Goal: Task Accomplishment & Management: Use online tool/utility

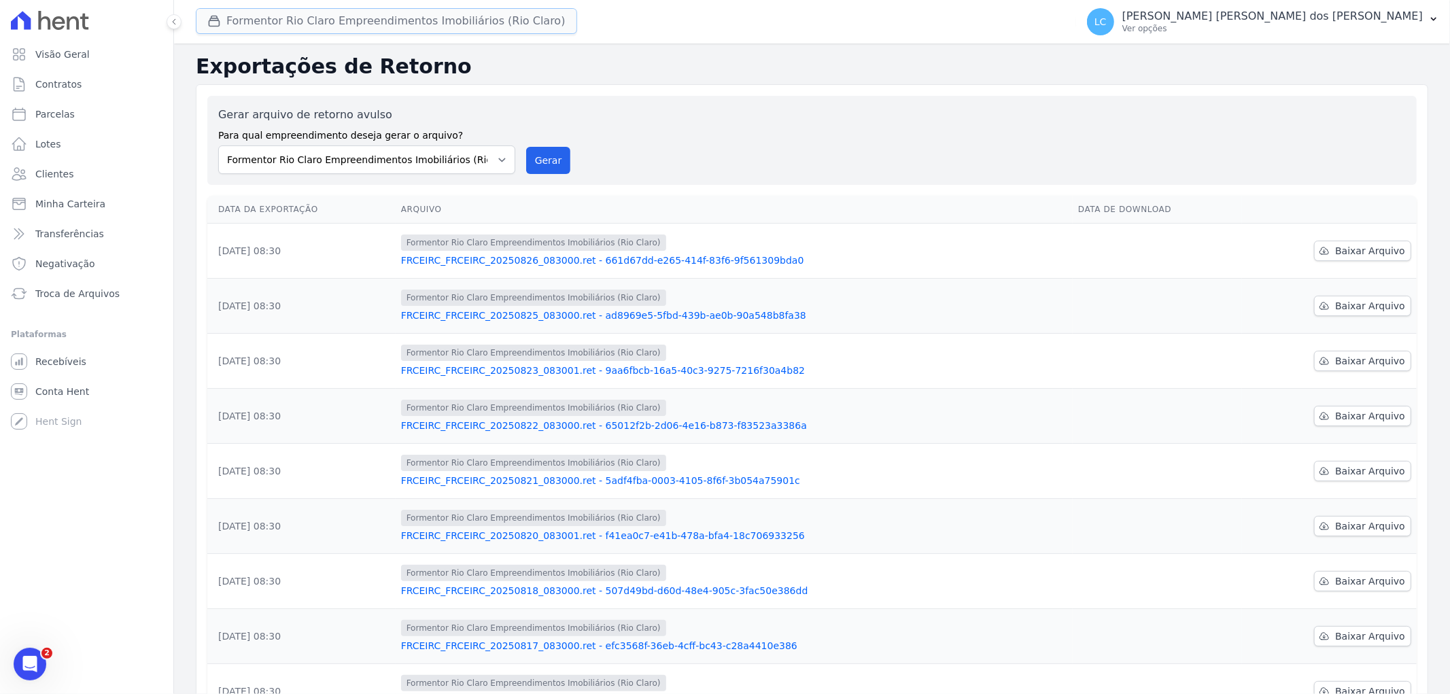
click at [328, 23] on button "Formentor Rio Claro Empreendimentos Imobiliários (Rio Claro)" at bounding box center [386, 21] width 381 height 26
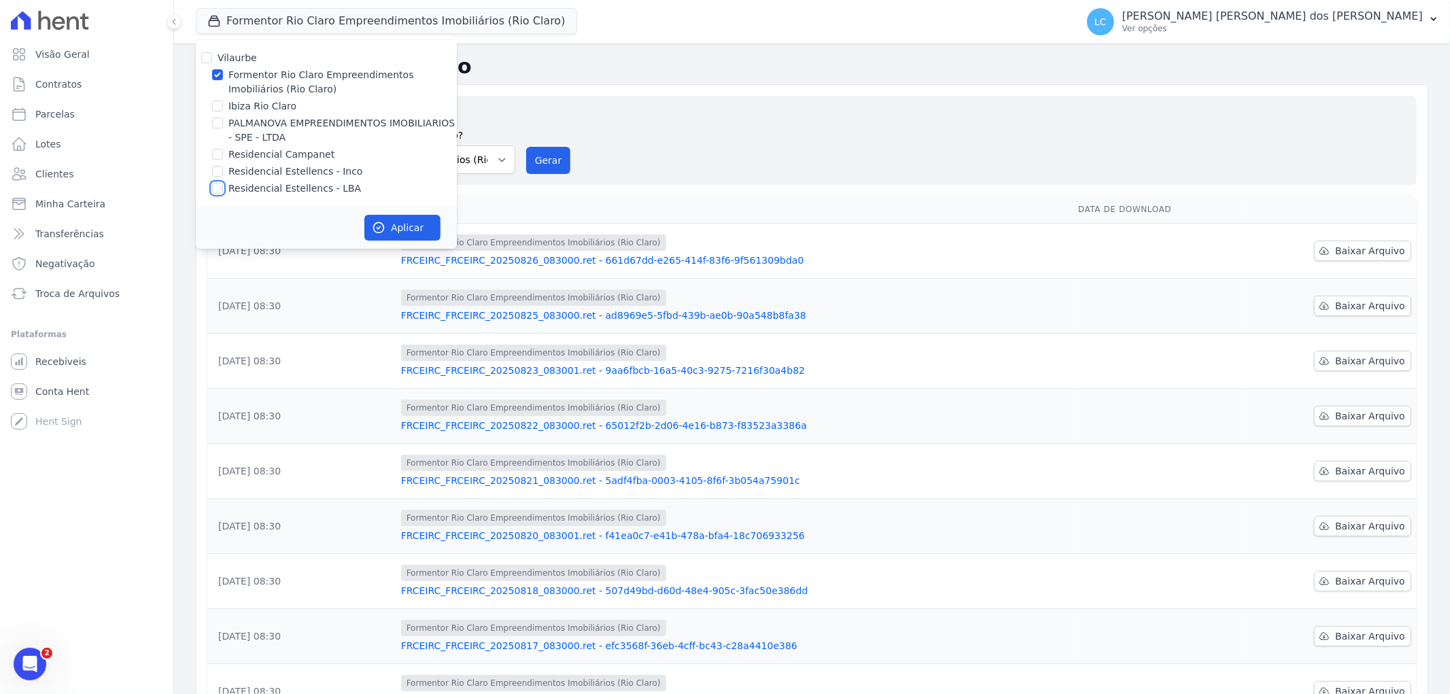
click at [213, 188] on input "Residencial Estellencs - LBA" at bounding box center [217, 188] width 11 height 11
checkbox input "true"
click at [222, 73] on input "Formentor Rio Claro Empreendimentos Imobiliários (Rio Claro)" at bounding box center [217, 74] width 11 height 11
checkbox input "false"
click at [383, 228] on icon "button" at bounding box center [379, 228] width 14 height 14
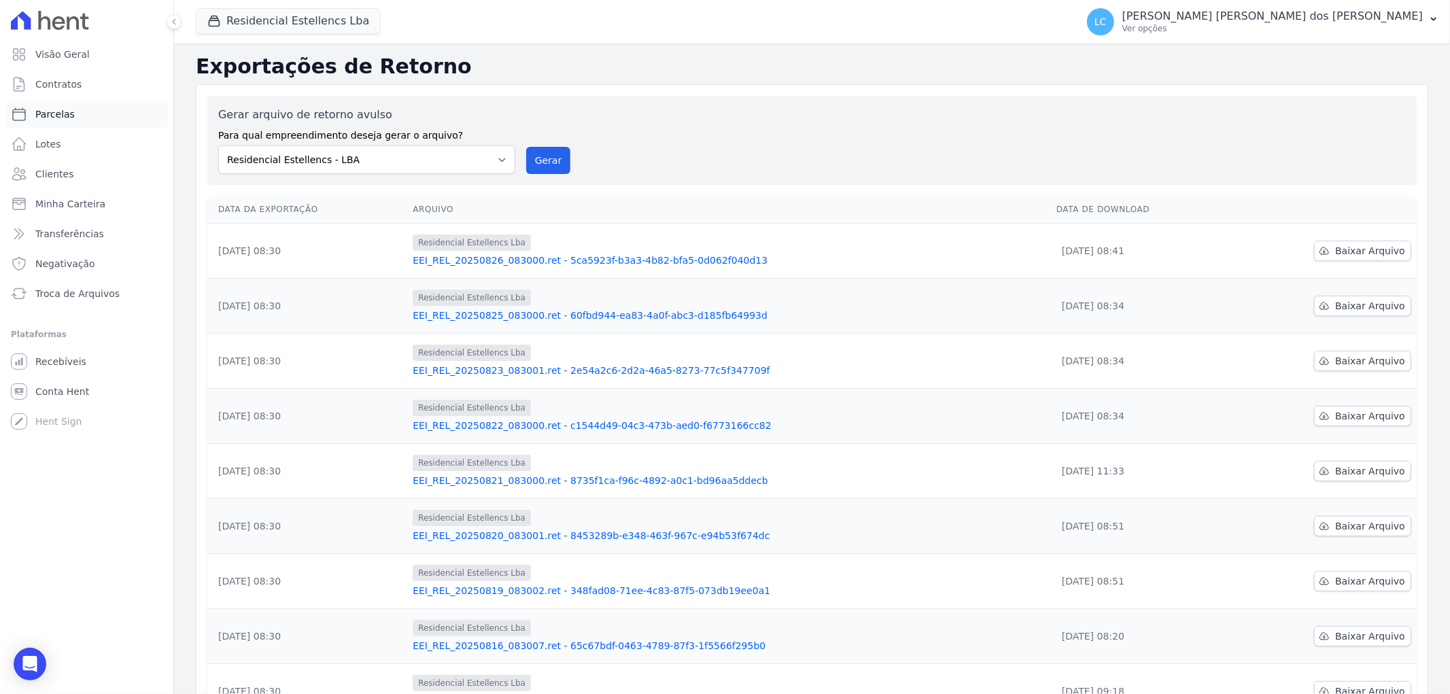
click at [79, 113] on link "Parcelas" at bounding box center [86, 114] width 162 height 27
select select
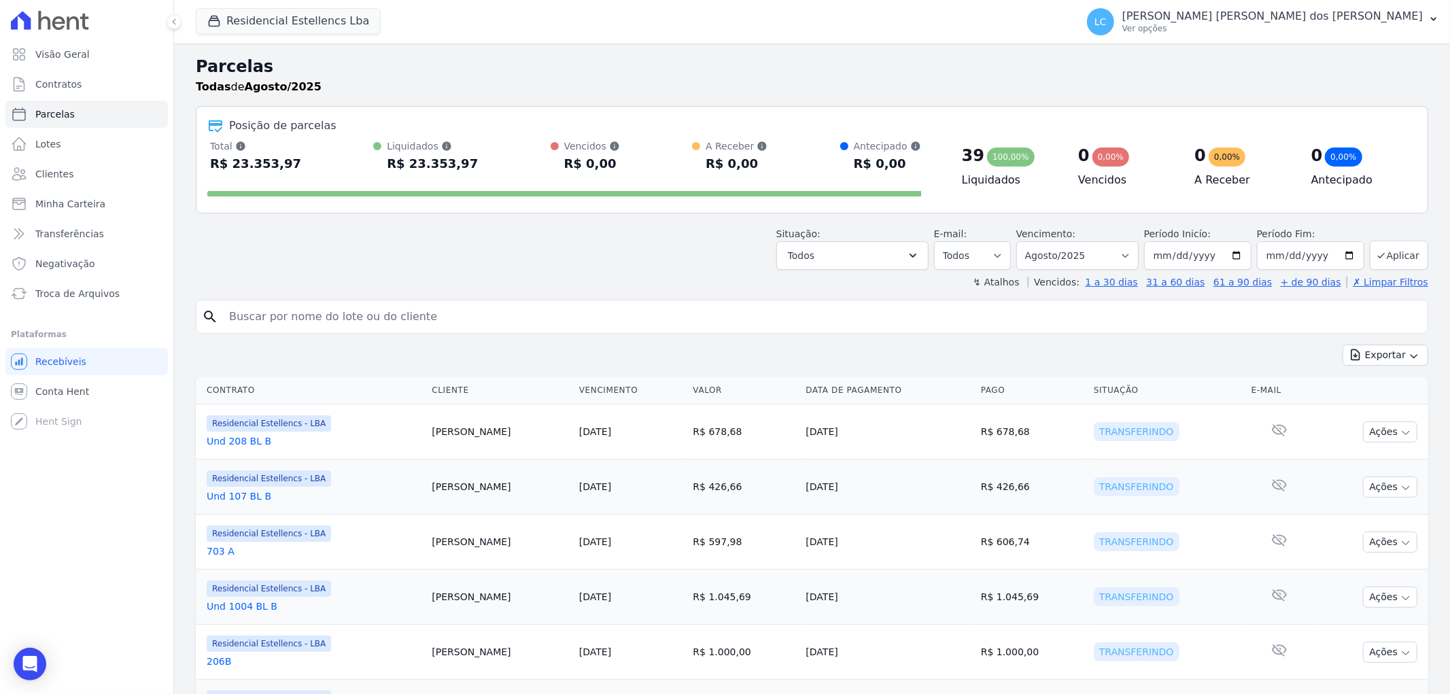
click at [305, 309] on input "search" at bounding box center [821, 316] width 1201 height 27
paste input "[PERSON_NAME]"
type input "[PERSON_NAME]"
select select
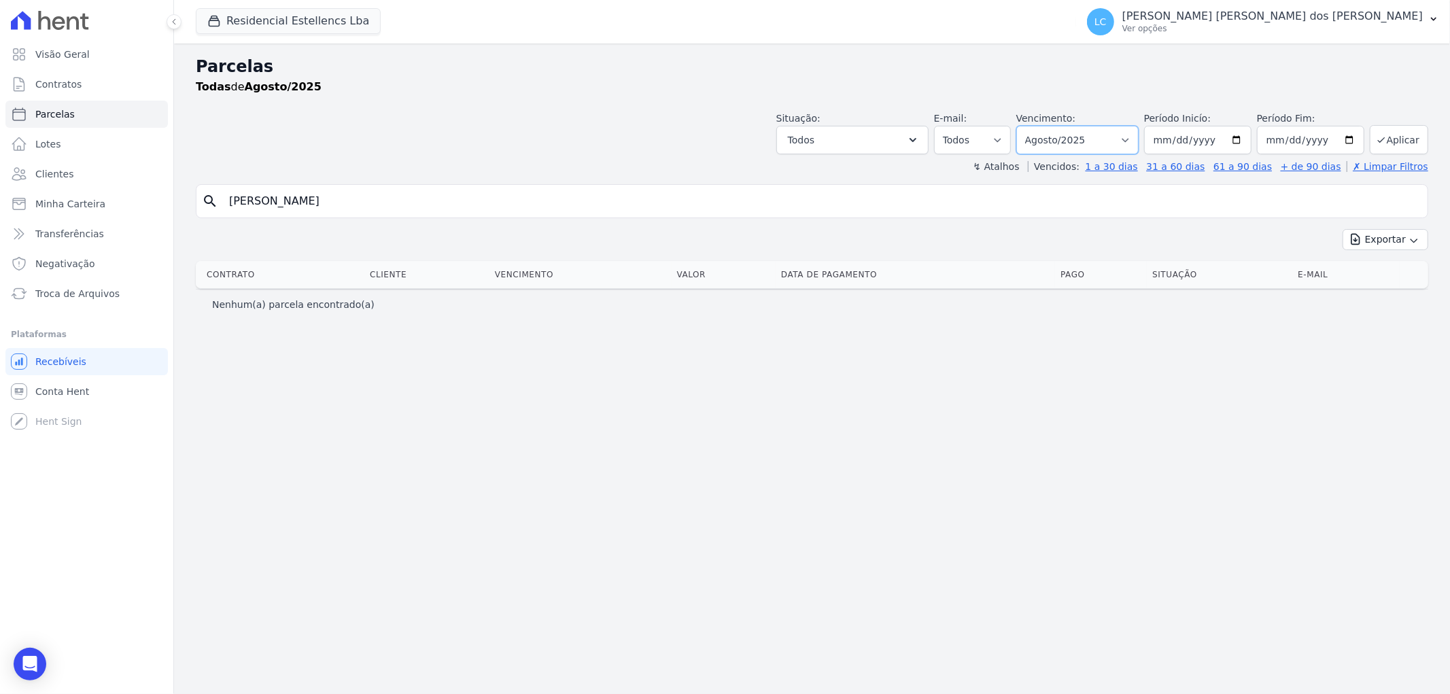
click at [1137, 133] on select "Filtrar por período ──────── Todos os meses Março/2018 Abril/2018 Maio/2018 Jun…" at bounding box center [1077, 140] width 122 height 29
select select "all"
click at [1036, 126] on select "Filtrar por período ──────── Todos os meses Março/2018 Abril/2018 Maio/2018 Jun…" at bounding box center [1077, 140] width 122 height 29
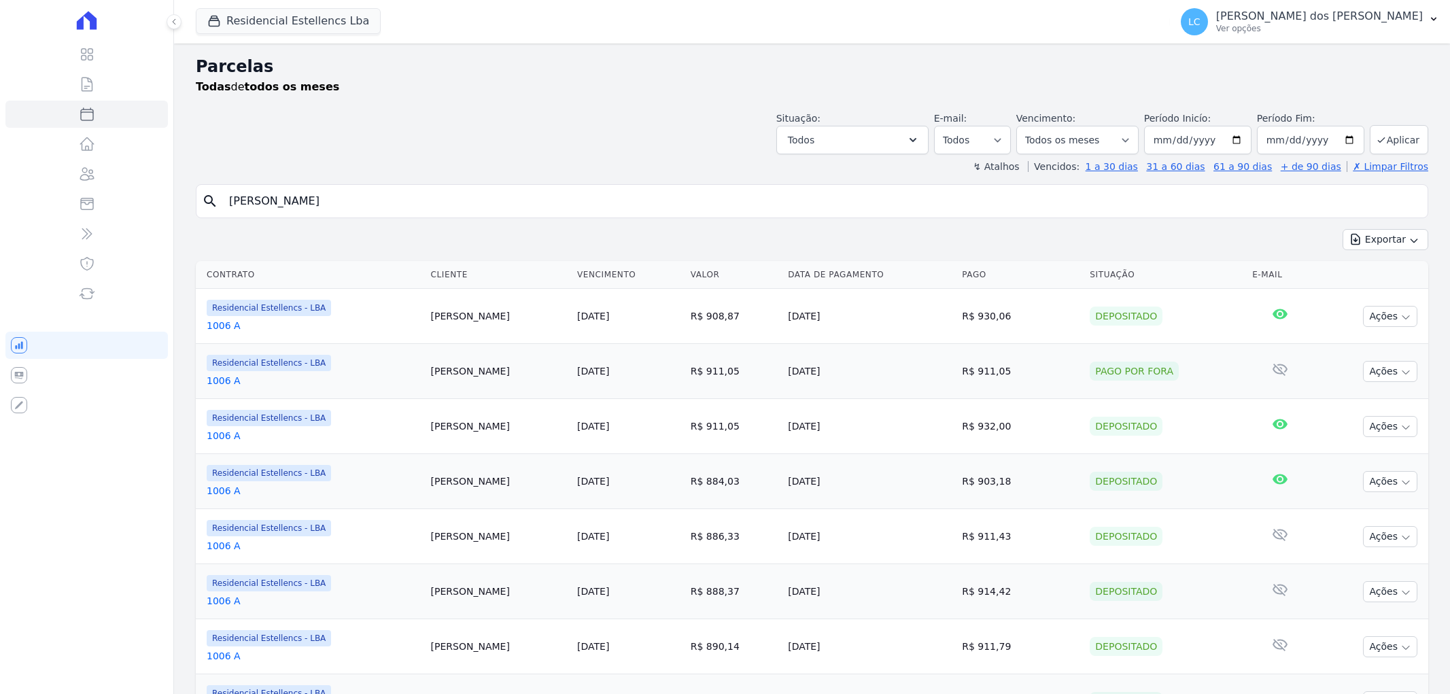
select select
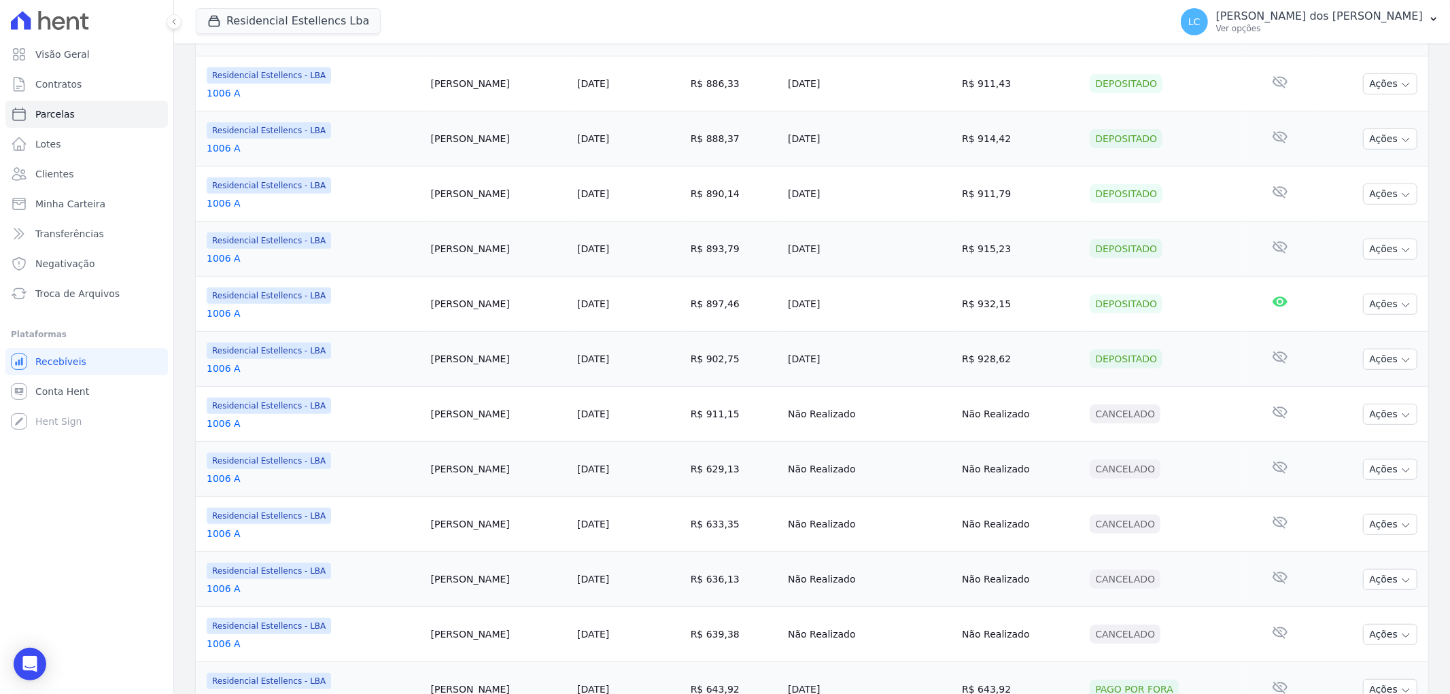
scroll to position [628, 0]
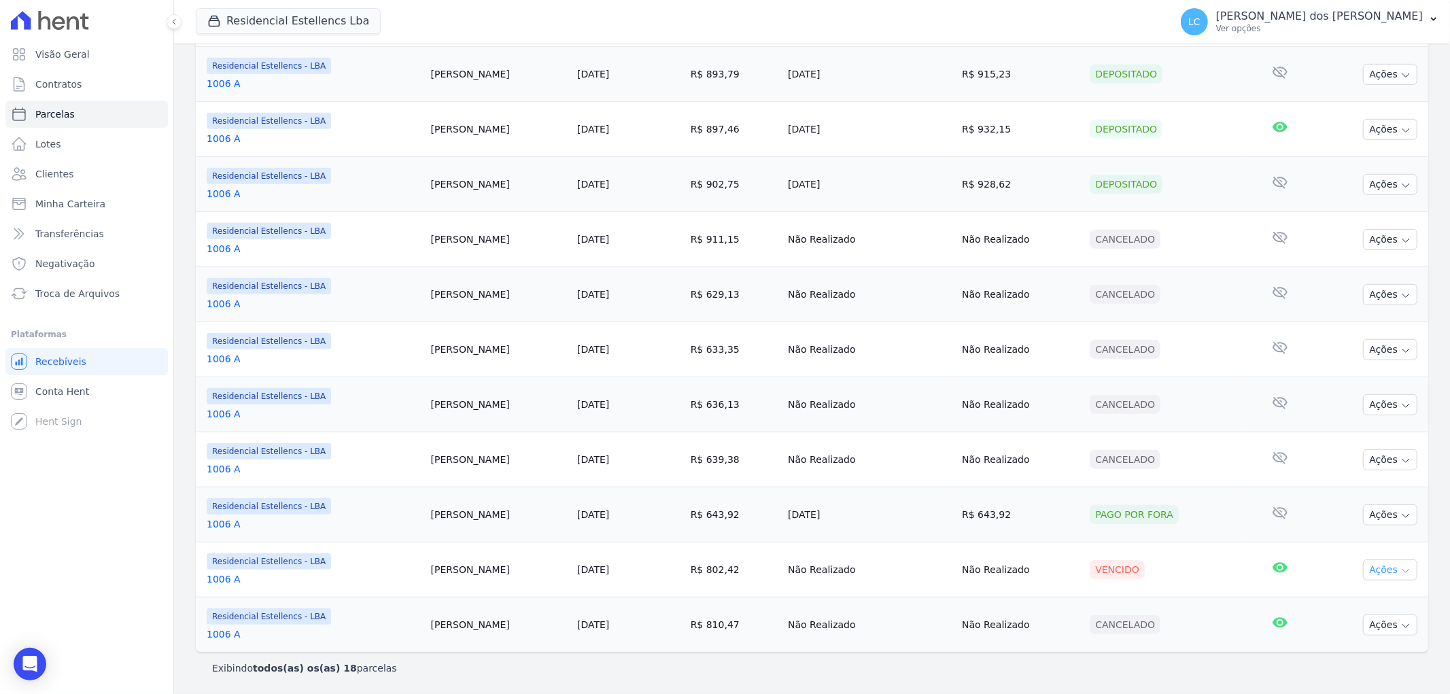
click at [1400, 569] on icon "button" at bounding box center [1405, 571] width 11 height 11
click at [1349, 678] on link "Liquidação Manual" at bounding box center [1385, 676] width 131 height 25
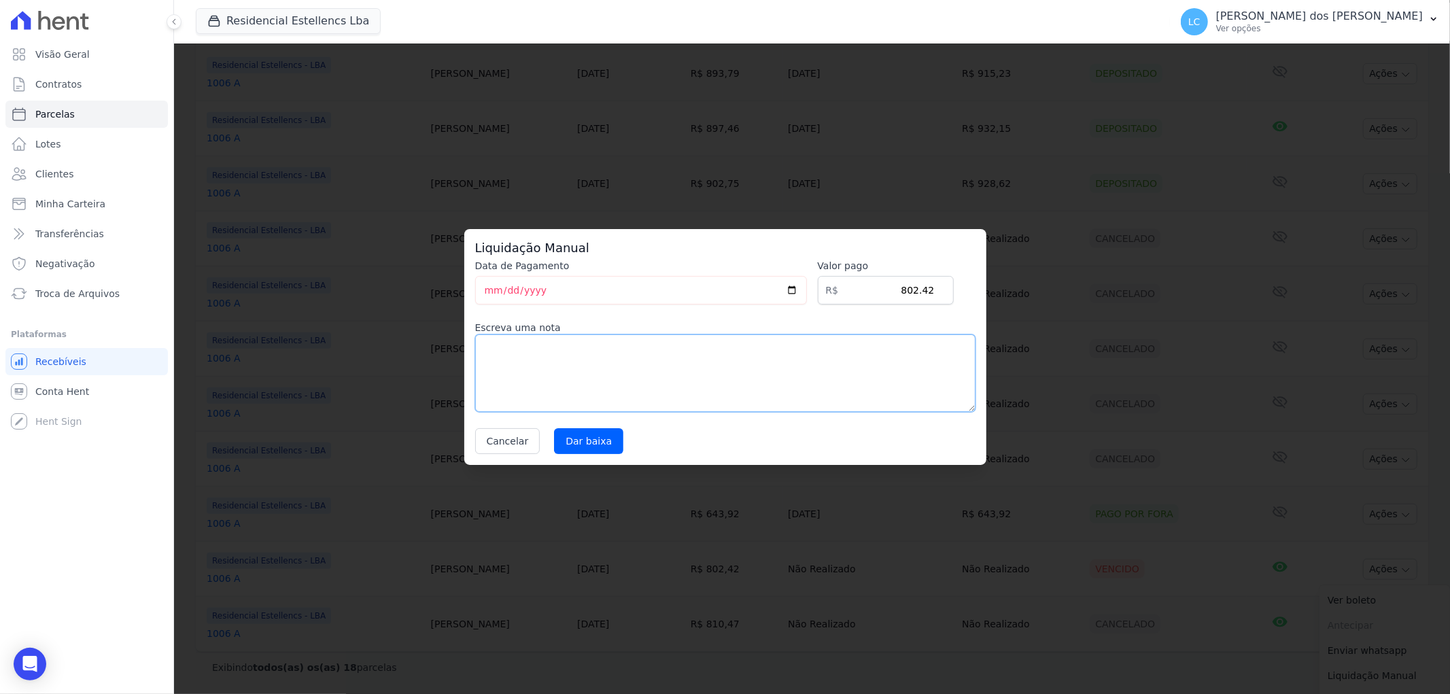
click at [508, 345] on textarea at bounding box center [725, 373] width 500 height 78
type textarea "e"
type textarea "."
click at [589, 432] on input "Dar baixa" at bounding box center [588, 441] width 69 height 26
select select
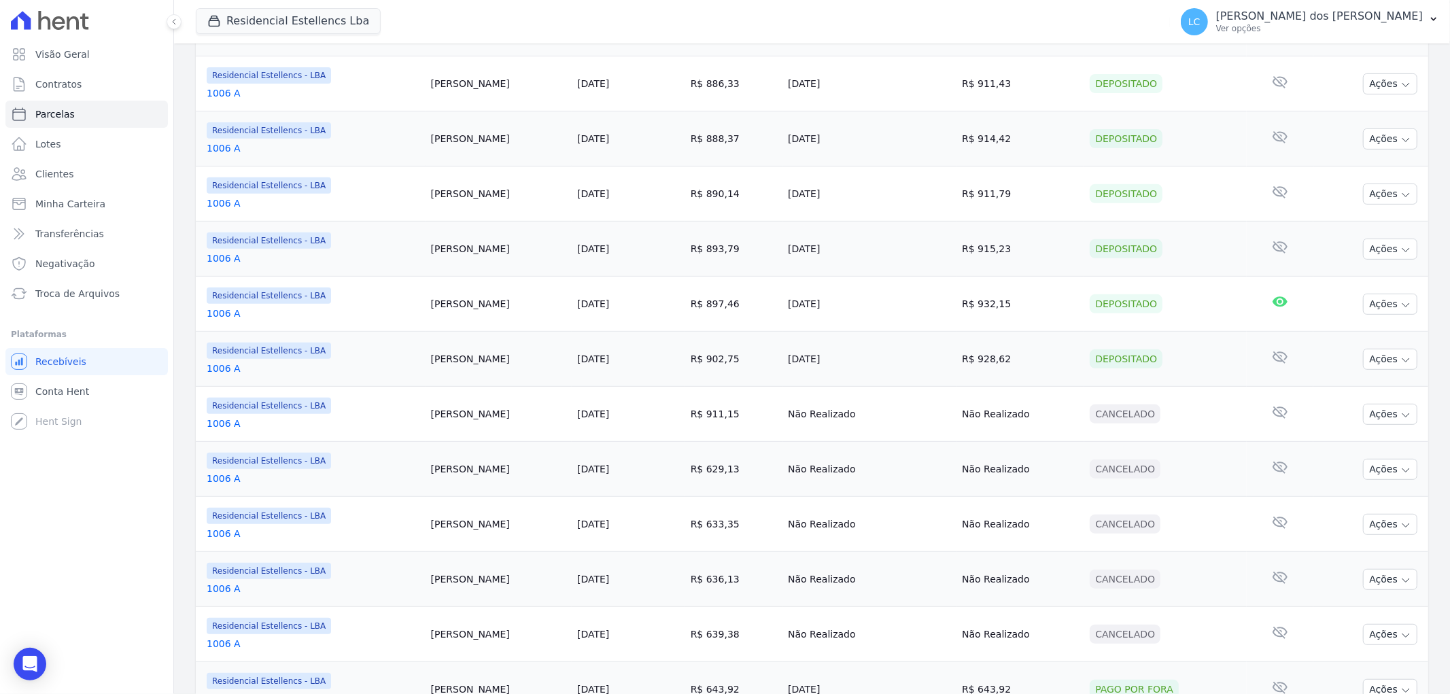
scroll to position [628, 0]
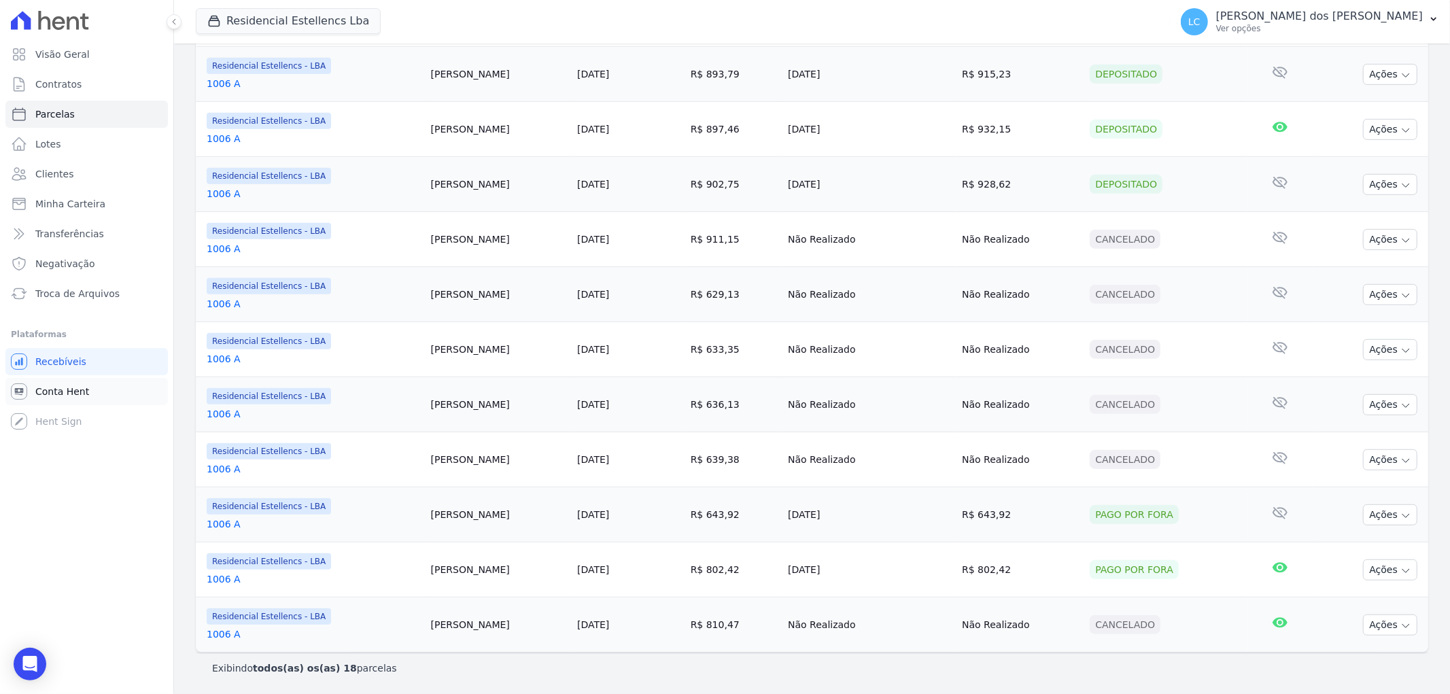
click at [52, 386] on span "Conta Hent" at bounding box center [62, 392] width 54 height 14
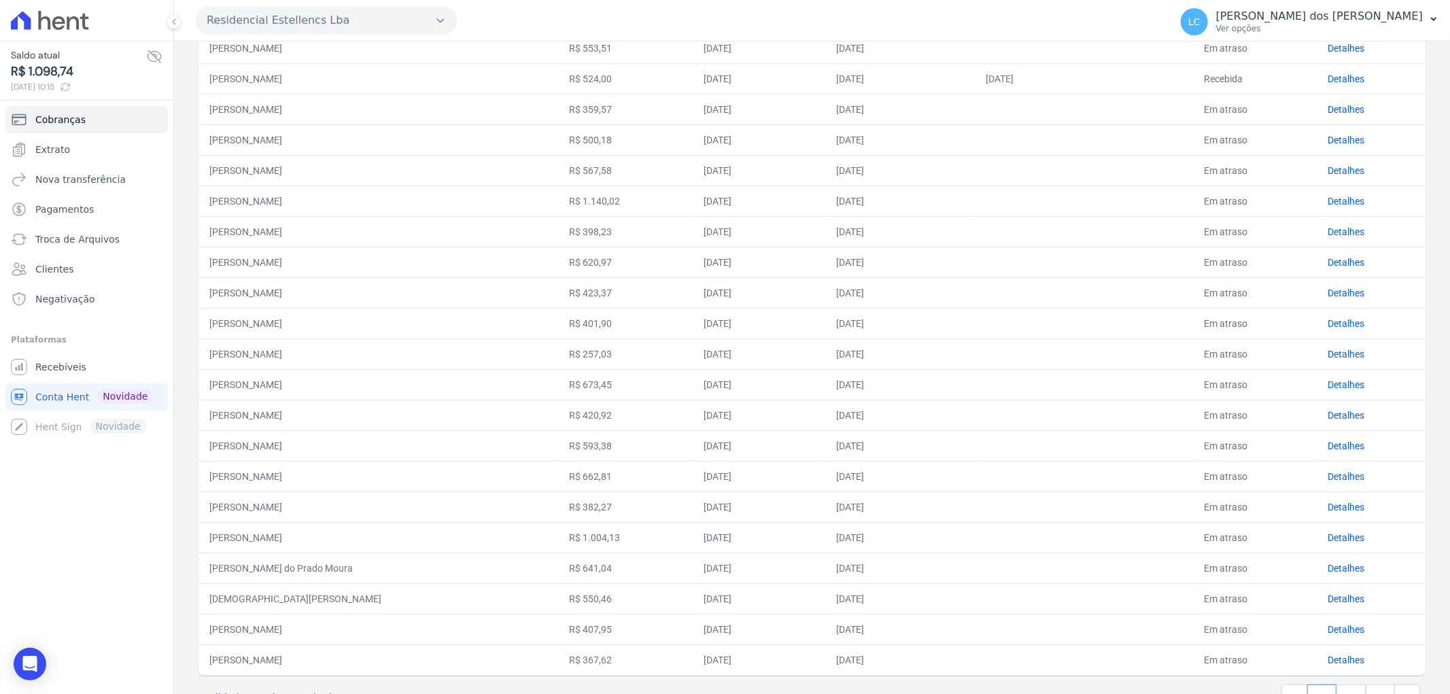
scroll to position [347, 0]
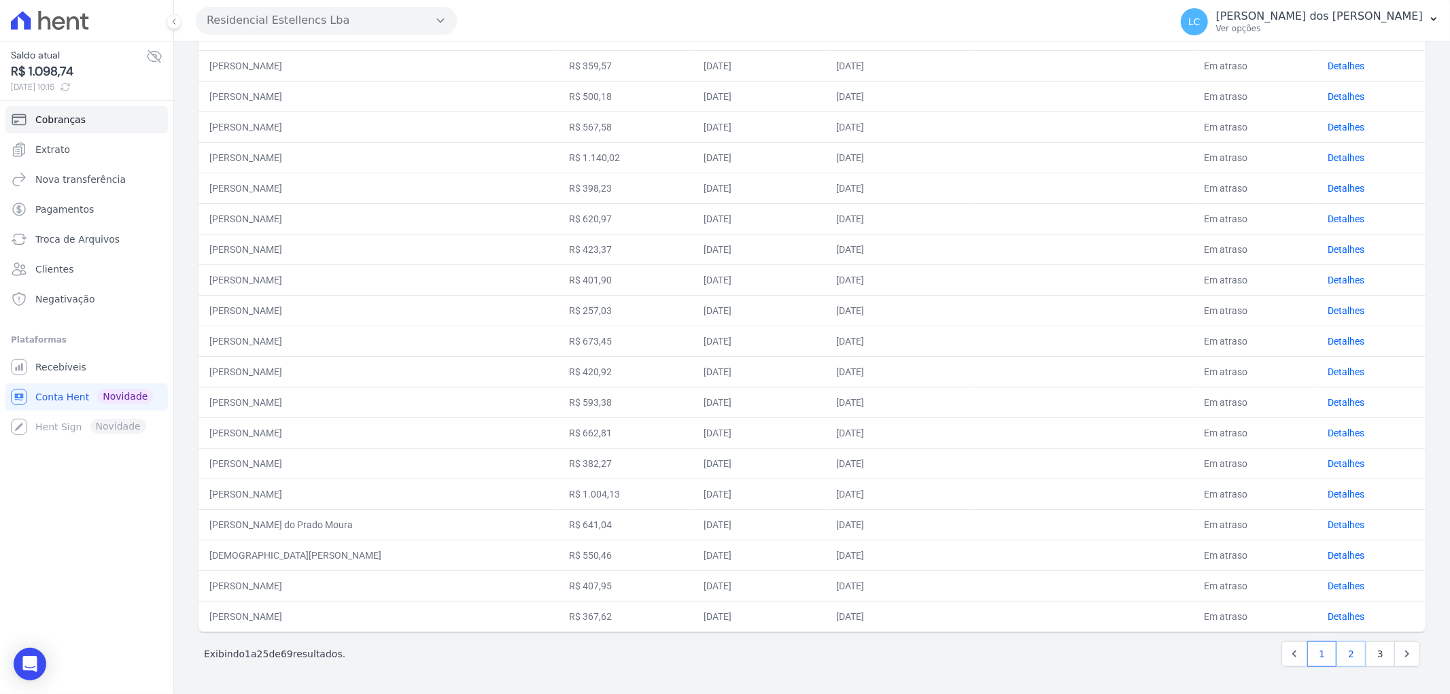
click at [1340, 654] on link "2" at bounding box center [1351, 654] width 29 height 26
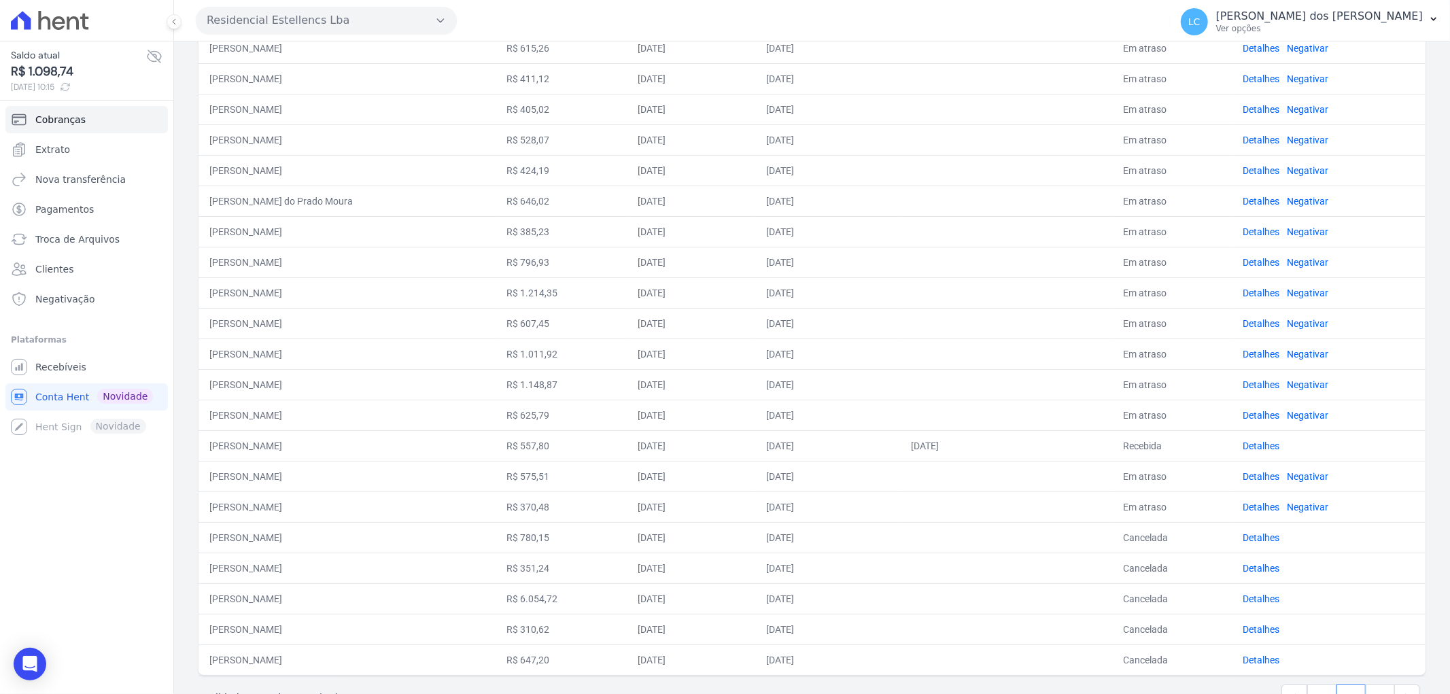
scroll to position [347, 0]
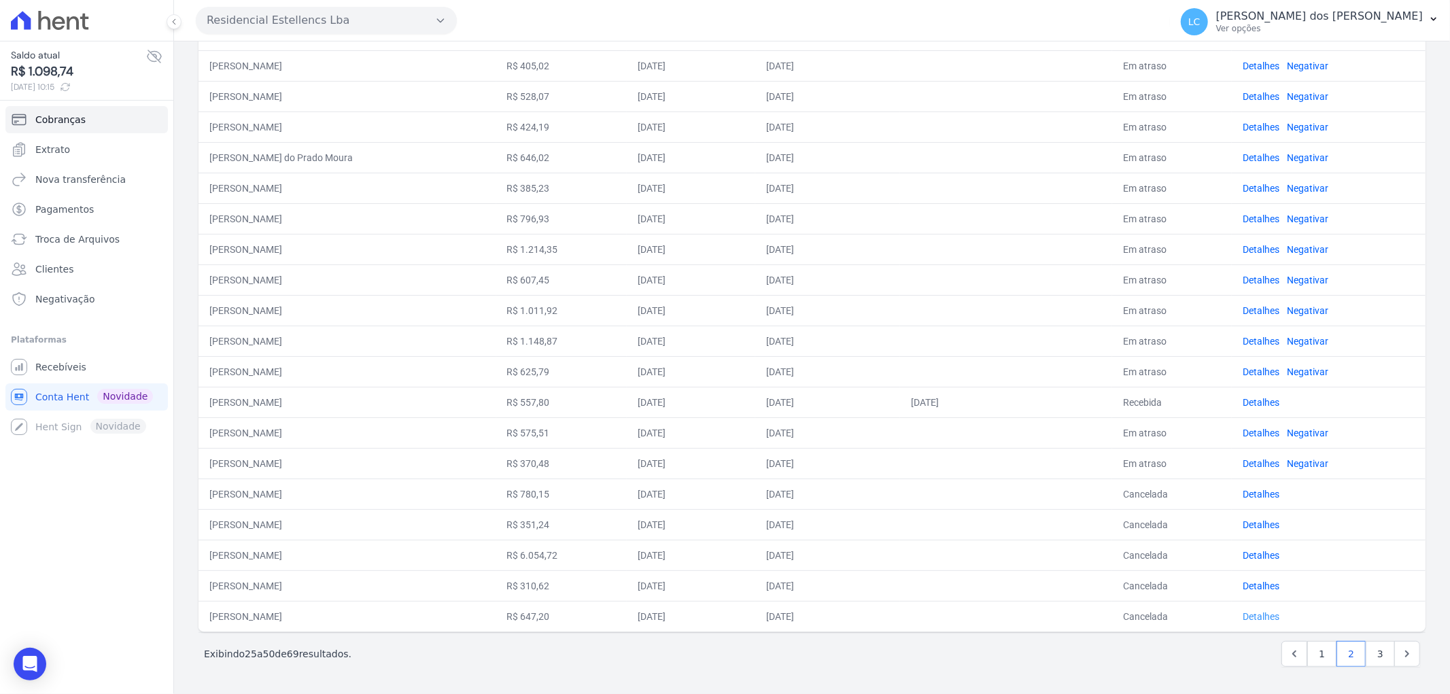
click at [1254, 615] on link "Detalhes" at bounding box center [1261, 616] width 37 height 11
